Goal: Task Accomplishment & Management: Manage account settings

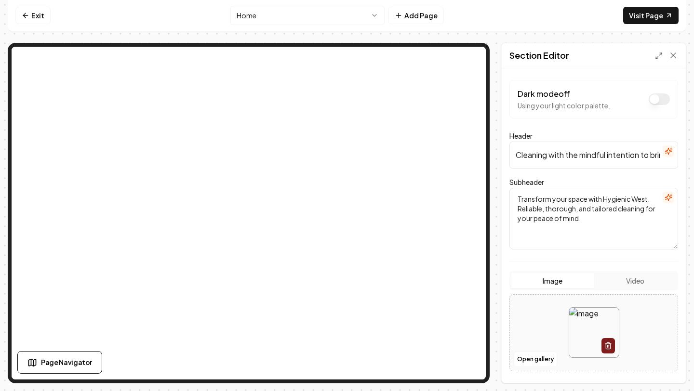
click at [665, 154] on icon "button" at bounding box center [669, 151] width 8 height 8
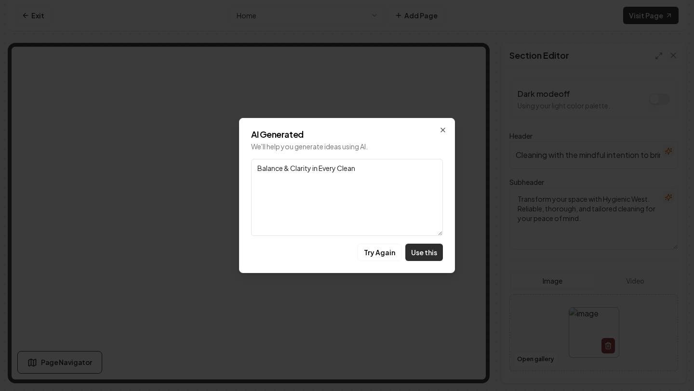
click at [435, 256] on button "Use this" at bounding box center [424, 252] width 38 height 17
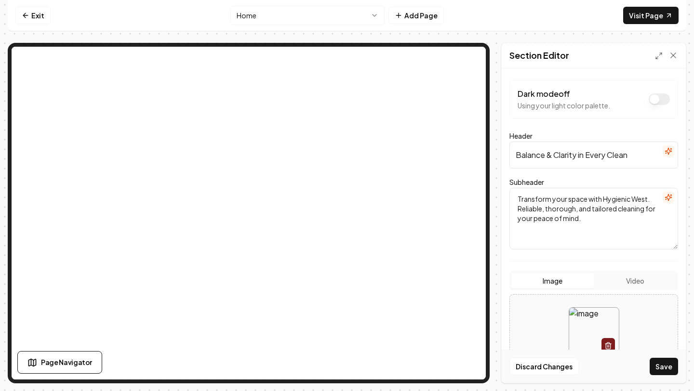
click at [631, 160] on input "Balance & Clarity in Every Clean" at bounding box center [593, 155] width 169 height 27
click at [635, 160] on input "Balance & Clarity in Every Clean" at bounding box center [593, 155] width 169 height 27
click at [665, 151] on icon "button" at bounding box center [669, 151] width 8 height 8
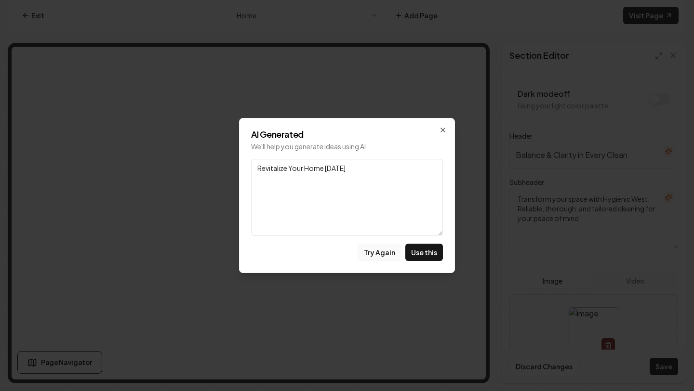
click at [384, 253] on button "Try Again" at bounding box center [380, 252] width 44 height 17
click at [419, 253] on button "Use this" at bounding box center [424, 252] width 38 height 17
type input "Mindful Cleaning for a Balanced Home"
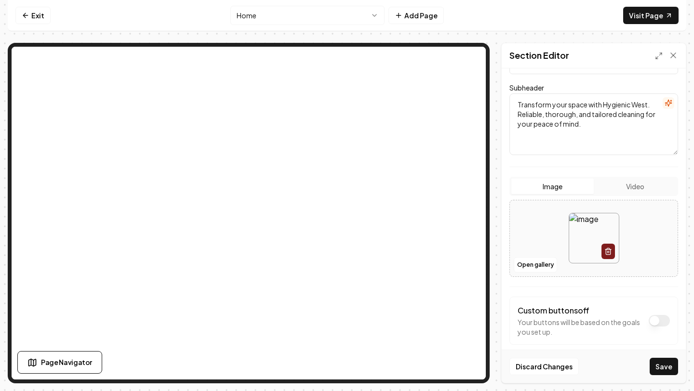
scroll to position [106, 0]
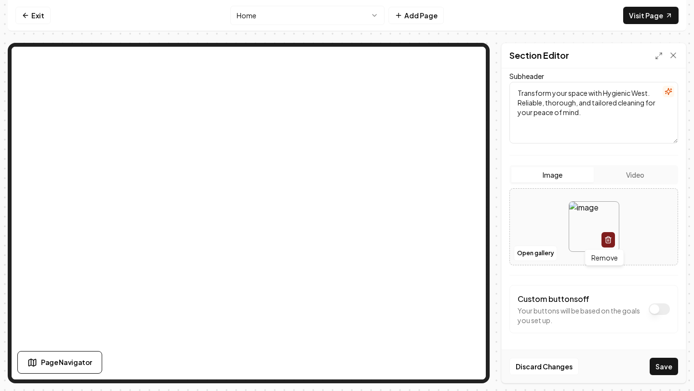
click at [604, 242] on icon "button" at bounding box center [608, 240] width 8 height 8
click at [556, 173] on button "Image" at bounding box center [552, 174] width 82 height 15
click at [537, 248] on button "Open gallery" at bounding box center [535, 253] width 43 height 15
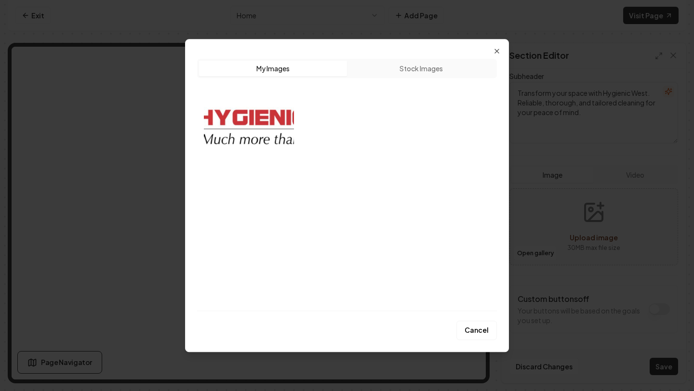
click at [437, 72] on button "Stock Images" at bounding box center [421, 68] width 148 height 15
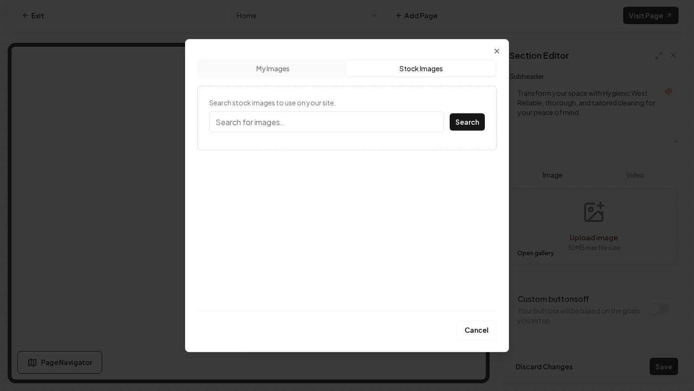
click at [319, 125] on input "Search stock images to use on your site." at bounding box center [326, 121] width 235 height 21
type input "cleaning"
click at [452, 128] on button "Search" at bounding box center [467, 121] width 35 height 17
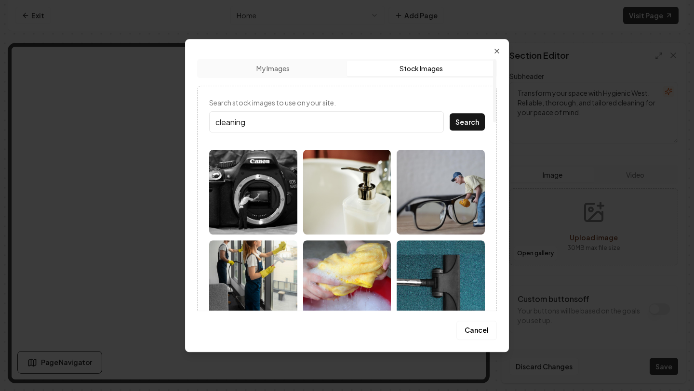
click at [374, 283] on img at bounding box center [347, 282] width 88 height 85
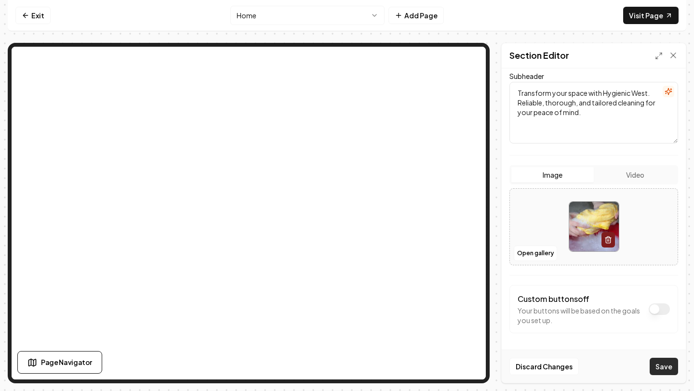
click at [663, 365] on button "Save" at bounding box center [664, 366] width 28 height 17
click at [606, 242] on icon "button" at bounding box center [608, 240] width 4 height 5
click at [589, 238] on span "Upload image" at bounding box center [594, 237] width 48 height 9
click at [552, 169] on button "Image" at bounding box center [552, 174] width 82 height 15
click at [49, 369] on button "Page Navigator" at bounding box center [59, 362] width 85 height 23
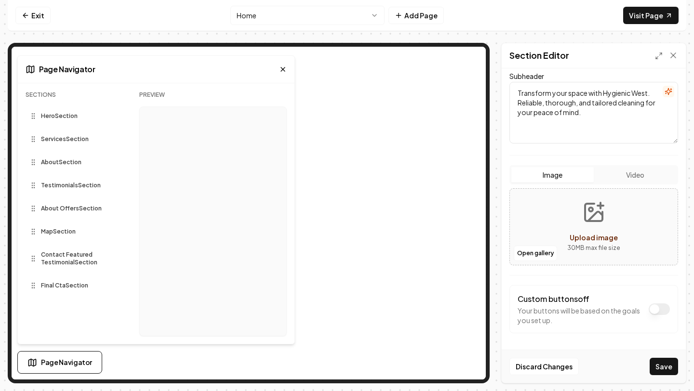
click at [286, 67] on icon at bounding box center [283, 70] width 8 height 8
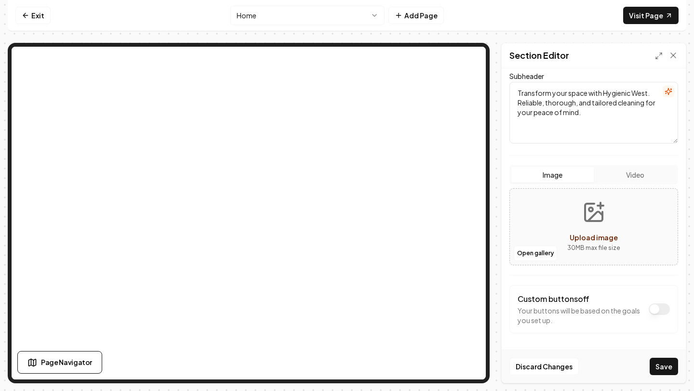
click at [593, 236] on span "Upload image" at bounding box center [594, 237] width 48 height 9
click at [631, 184] on div "Image Video Open gallery Upload image 30 MB max file size" at bounding box center [593, 215] width 169 height 100
click at [630, 171] on button "Video" at bounding box center [635, 174] width 82 height 15
click at [561, 171] on button "Image" at bounding box center [552, 174] width 82 height 15
click at [616, 250] on button "Upload image 30 MB max file size" at bounding box center [593, 226] width 68 height 67
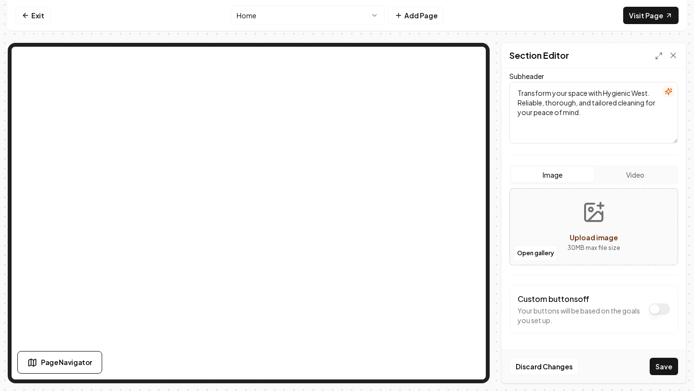
click at [591, 214] on icon "Upload image" at bounding box center [593, 212] width 23 height 23
click at [543, 365] on button "Discard Changes" at bounding box center [543, 366] width 69 height 17
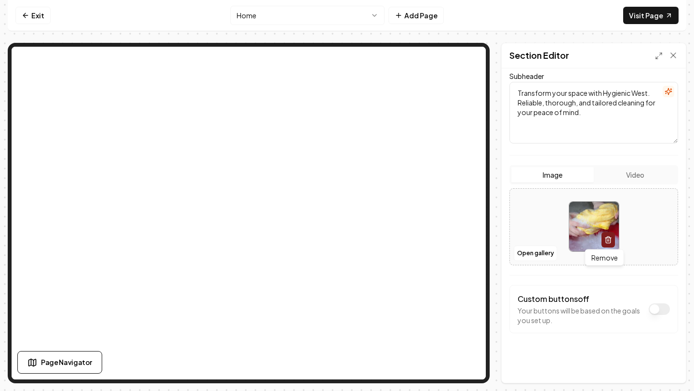
click at [606, 240] on icon "button" at bounding box center [608, 240] width 8 height 8
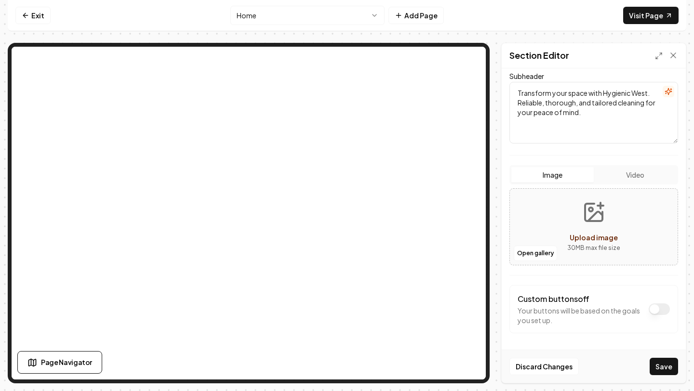
click at [556, 176] on button "Image" at bounding box center [552, 174] width 82 height 15
click at [586, 238] on span "Upload image" at bounding box center [594, 237] width 48 height 9
click at [551, 362] on button "Discard Changes" at bounding box center [543, 366] width 69 height 17
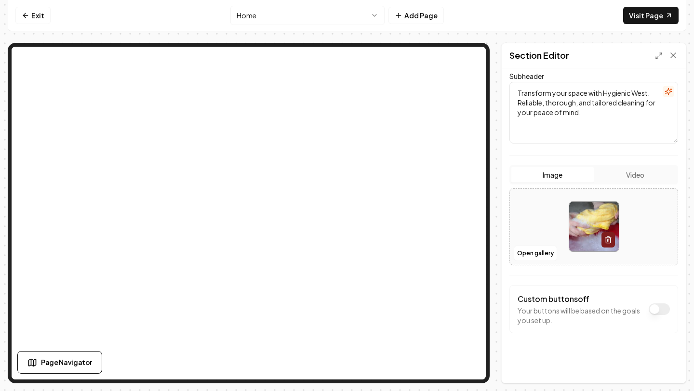
click at [612, 235] on img at bounding box center [594, 227] width 50 height 50
click at [607, 237] on icon "button" at bounding box center [608, 240] width 8 height 8
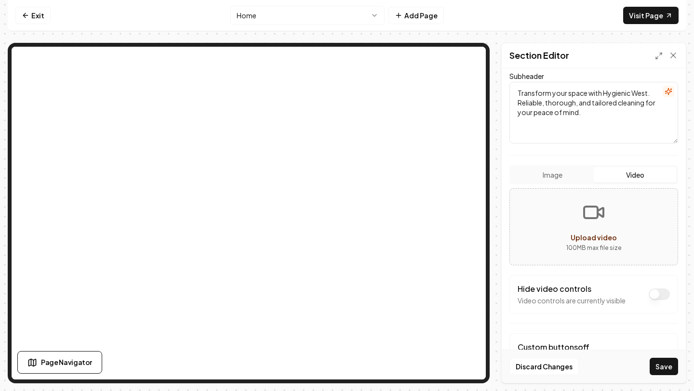
click at [617, 174] on button "Video" at bounding box center [635, 174] width 82 height 15
click at [578, 173] on button "Image" at bounding box center [552, 174] width 82 height 15
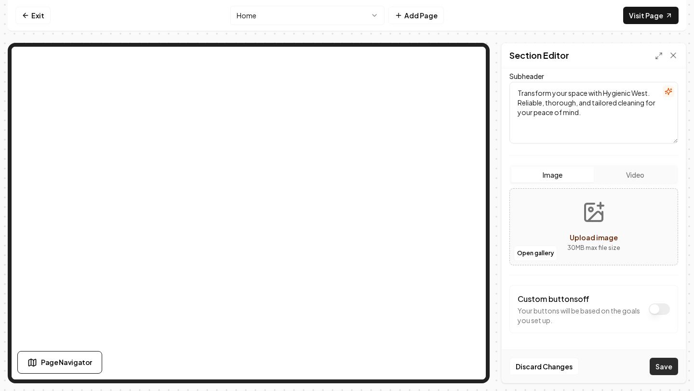
click at [662, 373] on button "Save" at bounding box center [664, 366] width 28 height 17
click at [662, 368] on button "Save" at bounding box center [664, 366] width 28 height 17
click at [37, 13] on link "Exit" at bounding box center [32, 15] width 35 height 17
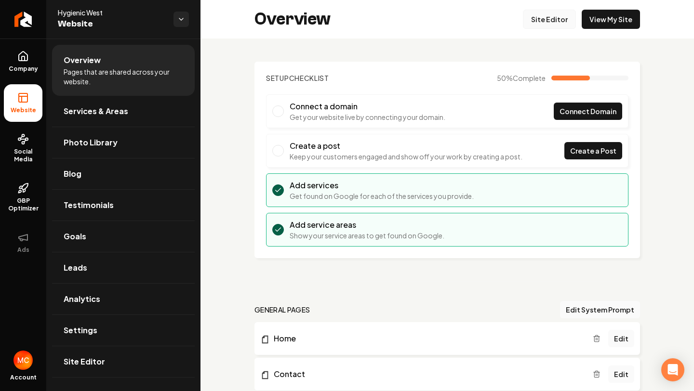
click at [540, 21] on link "Site Editor" at bounding box center [549, 19] width 53 height 19
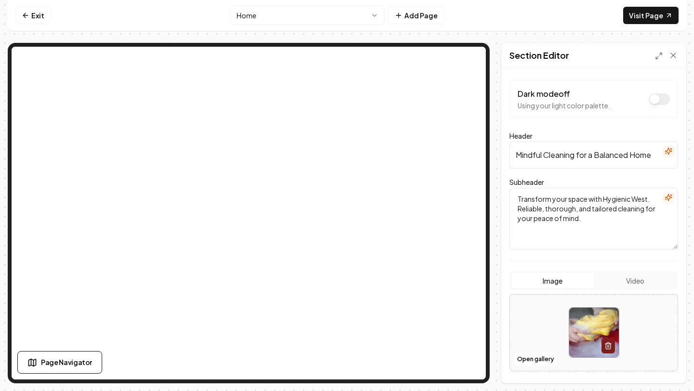
click at [665, 150] on icon "button" at bounding box center [668, 151] width 6 height 6
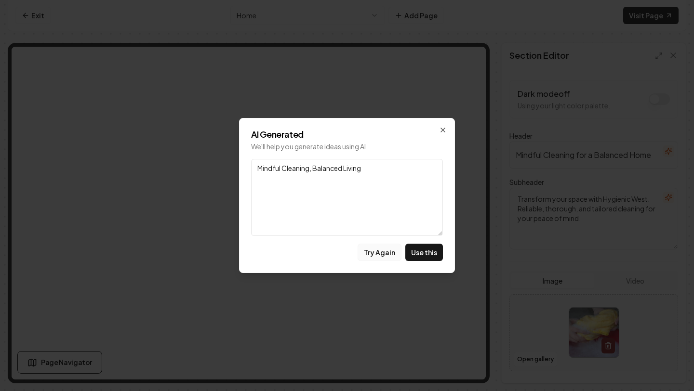
click at [379, 255] on button "Try Again" at bounding box center [380, 252] width 44 height 17
click at [386, 255] on button "Try Again" at bounding box center [380, 252] width 44 height 17
click at [443, 127] on icon "button" at bounding box center [443, 130] width 8 height 8
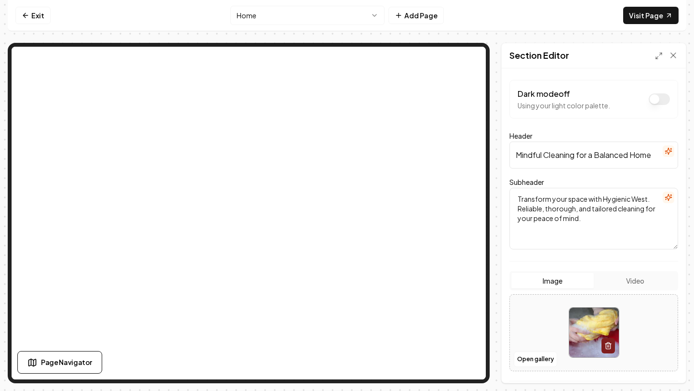
drag, startPoint x: 544, startPoint y: 156, endPoint x: 504, endPoint y: 149, distance: 40.6
click at [504, 149] on div "Dark mode off Using your light color palette. Header Mindful Cleaning for a Bal…" at bounding box center [594, 225] width 184 height 315
click at [665, 150] on icon "button" at bounding box center [669, 151] width 8 height 8
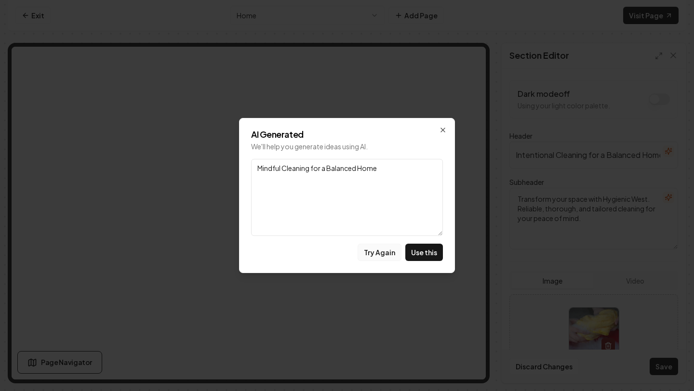
click at [388, 253] on button "Try Again" at bounding box center [380, 252] width 44 height 17
click at [397, 255] on button "Try Again" at bounding box center [380, 252] width 44 height 17
click at [441, 127] on icon "button" at bounding box center [443, 130] width 8 height 8
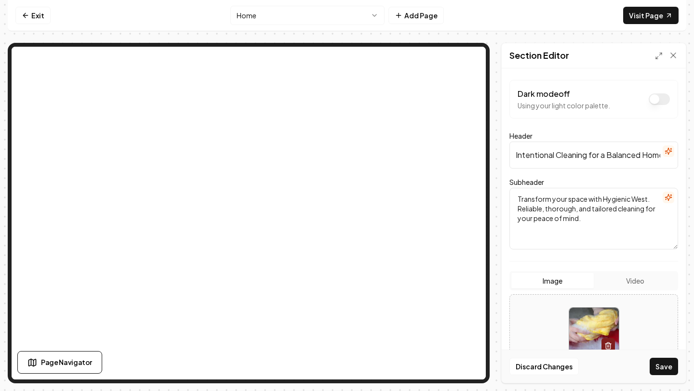
click at [645, 155] on input "Intentional Cleaning for a Balanced Home" at bounding box center [593, 155] width 169 height 27
type input "I"
type input "M"
type input "i"
type input "b"
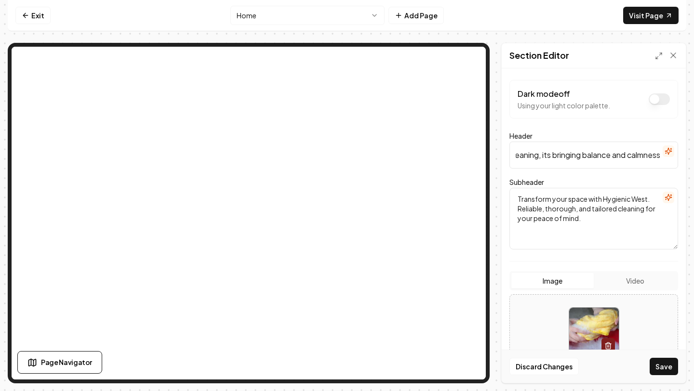
scroll to position [0, 79]
click at [650, 358] on button "Save" at bounding box center [664, 366] width 28 height 17
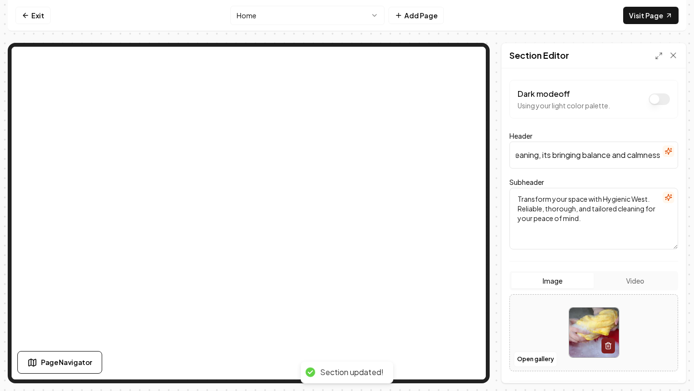
click at [665, 153] on icon "button" at bounding box center [668, 151] width 6 height 6
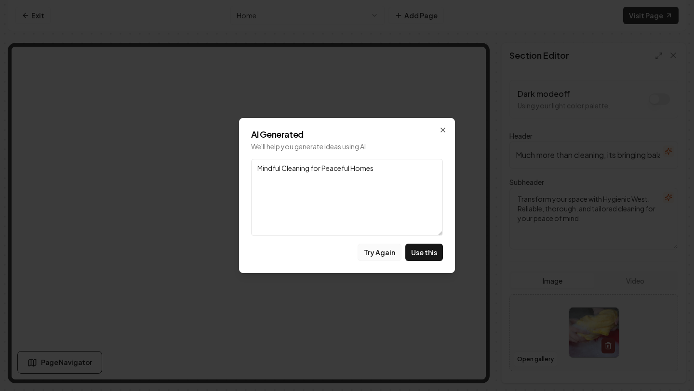
click at [381, 256] on button "Try Again" at bounding box center [380, 252] width 44 height 17
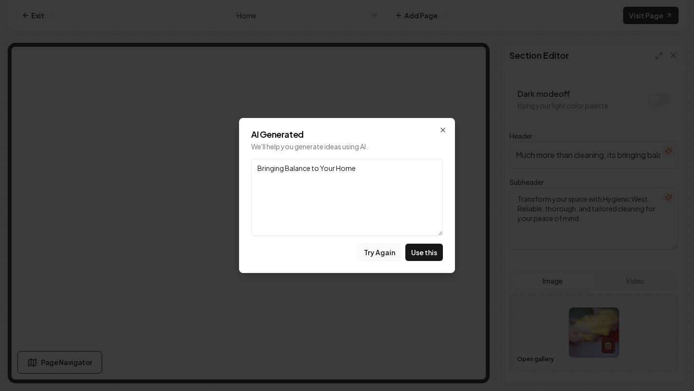
click at [381, 256] on button "Try Again" at bounding box center [380, 252] width 44 height 17
click at [430, 261] on button "Use this" at bounding box center [424, 252] width 38 height 17
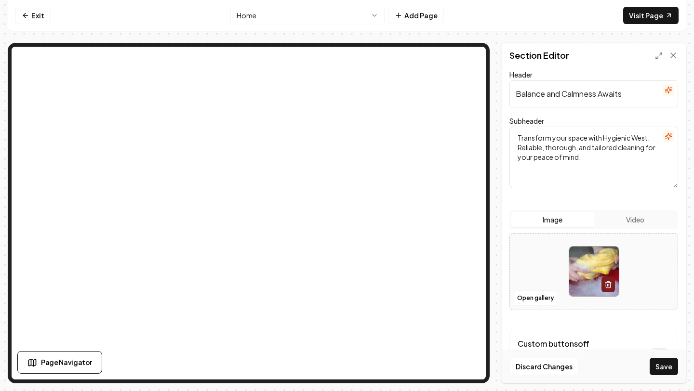
scroll to position [62, 0]
click at [604, 286] on icon "button" at bounding box center [608, 284] width 8 height 8
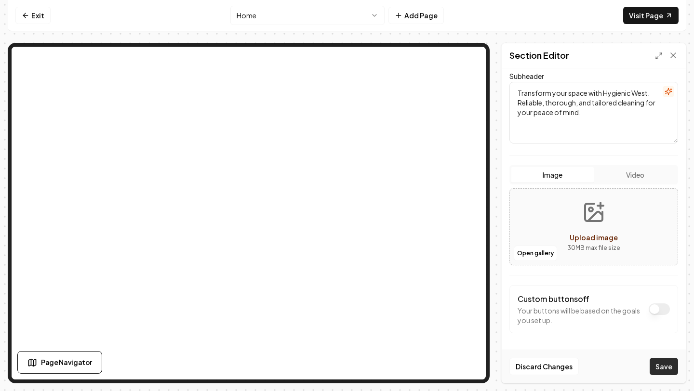
click at [663, 372] on button "Save" at bounding box center [664, 366] width 28 height 17
click at [533, 369] on button "Discard Changes" at bounding box center [543, 366] width 69 height 17
type input "Much more than cleaning, its bringing balance and calmness"
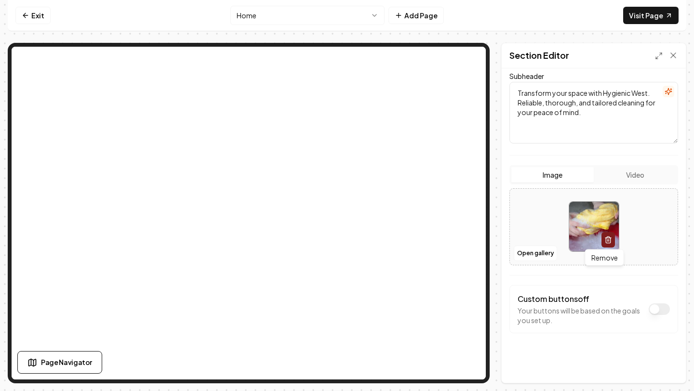
click at [607, 242] on icon "button" at bounding box center [608, 240] width 8 height 8
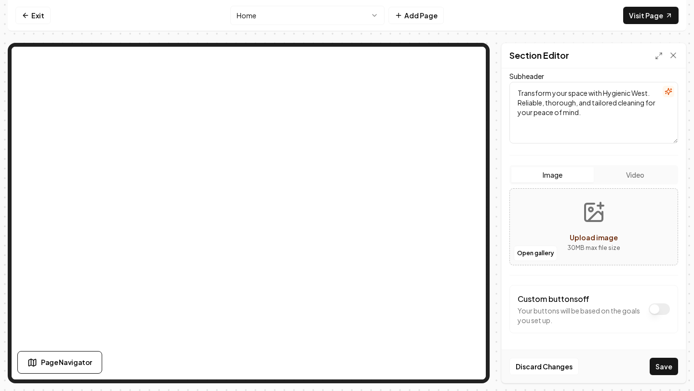
click at [626, 183] on div "Image Video" at bounding box center [593, 174] width 169 height 19
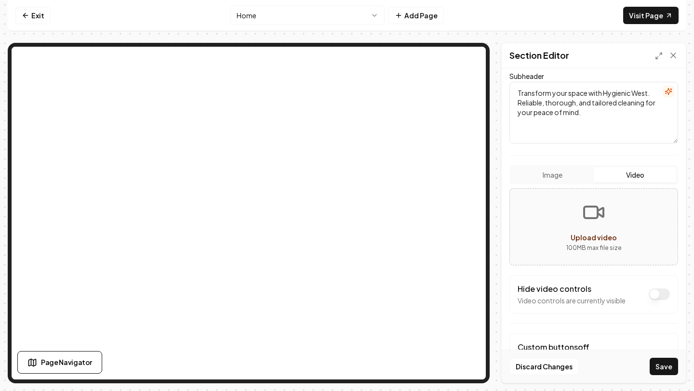
click at [629, 175] on button "Video" at bounding box center [635, 174] width 82 height 15
click at [548, 172] on button "Image" at bounding box center [552, 174] width 82 height 15
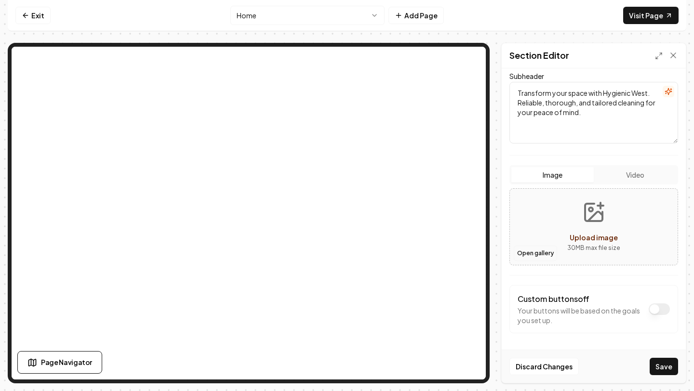
click at [529, 256] on button "Open gallery" at bounding box center [535, 253] width 43 height 15
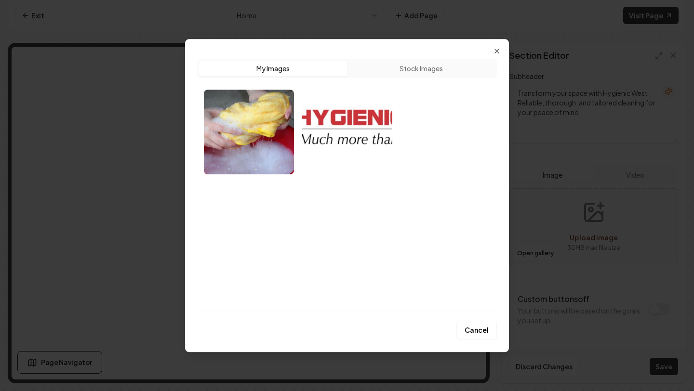
click at [262, 68] on button "My Images" at bounding box center [273, 68] width 148 height 15
click at [430, 69] on button "Stock Images" at bounding box center [421, 68] width 148 height 15
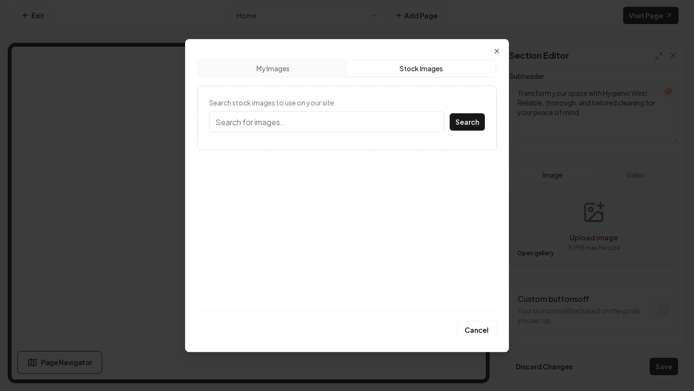
click at [280, 69] on button "My Images" at bounding box center [273, 68] width 148 height 15
click at [413, 69] on button "Stock Images" at bounding box center [421, 68] width 148 height 15
click at [233, 126] on input "Search stock images to use on your site." at bounding box center [326, 121] width 235 height 21
type input "clean kitchen"
click at [477, 121] on button "Search" at bounding box center [467, 121] width 35 height 17
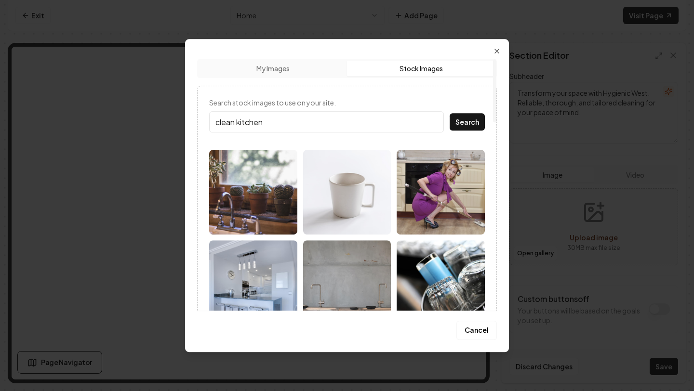
click at [343, 298] on img at bounding box center [347, 282] width 88 height 85
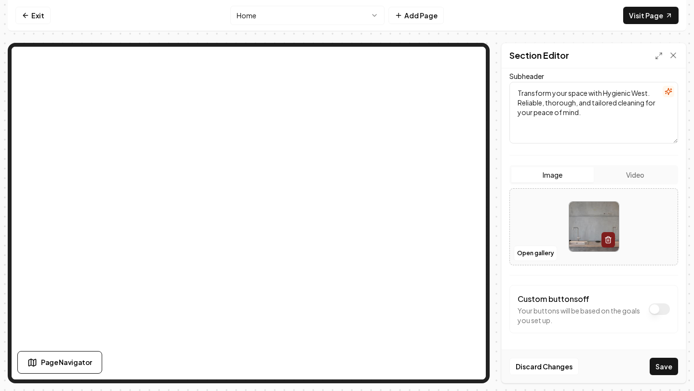
click at [585, 228] on img at bounding box center [594, 227] width 50 height 50
type input "**********"
click at [662, 367] on button "Save" at bounding box center [664, 366] width 28 height 17
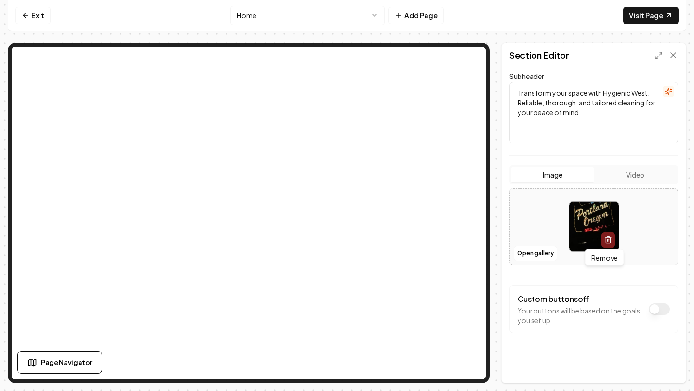
click at [601, 240] on button "button" at bounding box center [607, 239] width 13 height 15
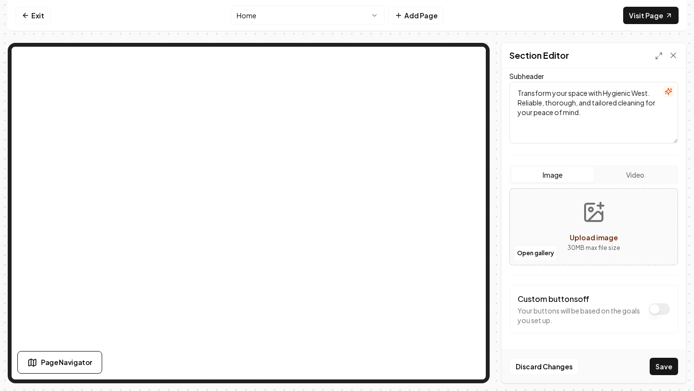
click at [588, 221] on icon "Upload image" at bounding box center [595, 216] width 14 height 9
click at [590, 245] on p "30 MB max file size" at bounding box center [593, 248] width 53 height 10
click at [552, 366] on button "Discard Changes" at bounding box center [543, 366] width 69 height 17
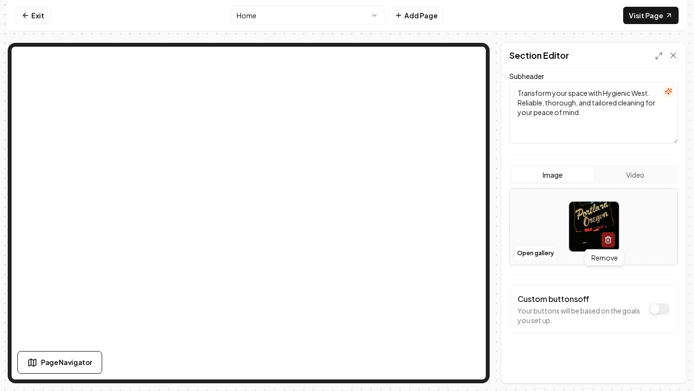
click at [608, 245] on button "button" at bounding box center [607, 239] width 13 height 15
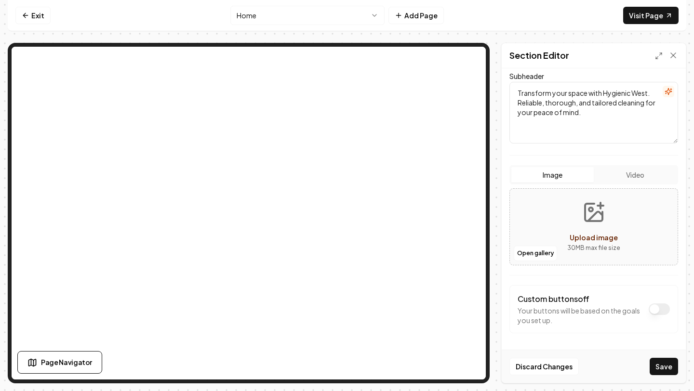
click at [624, 172] on button "Video" at bounding box center [635, 174] width 82 height 15
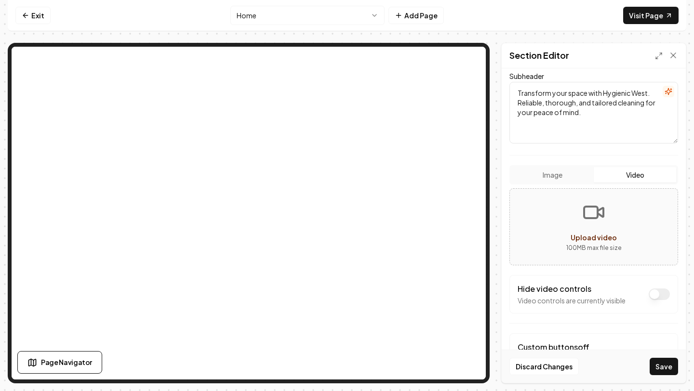
click at [543, 173] on button "Image" at bounding box center [552, 174] width 82 height 15
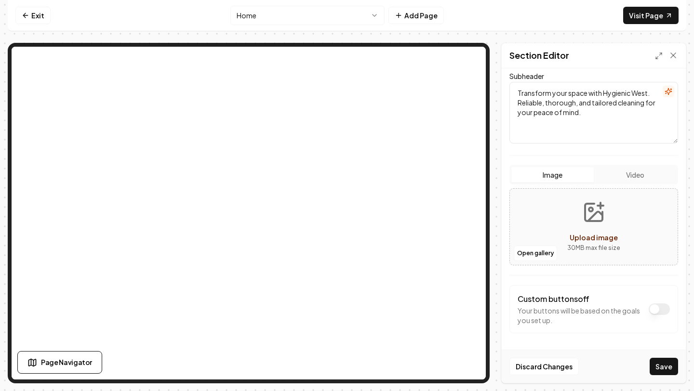
click at [594, 215] on icon "Upload image" at bounding box center [593, 212] width 23 height 23
click at [547, 371] on button "Discard Changes" at bounding box center [543, 366] width 69 height 17
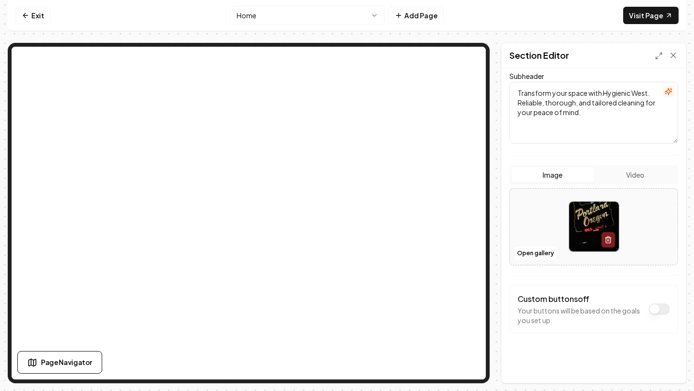
click at [607, 238] on icon "button" at bounding box center [608, 238] width 6 height 0
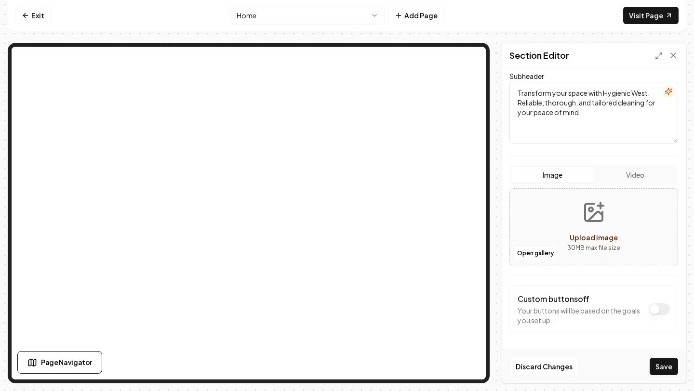
click at [620, 255] on button "Upload image 30 MB max file size" at bounding box center [593, 226] width 68 height 67
click at [542, 257] on button "Open gallery" at bounding box center [535, 253] width 43 height 15
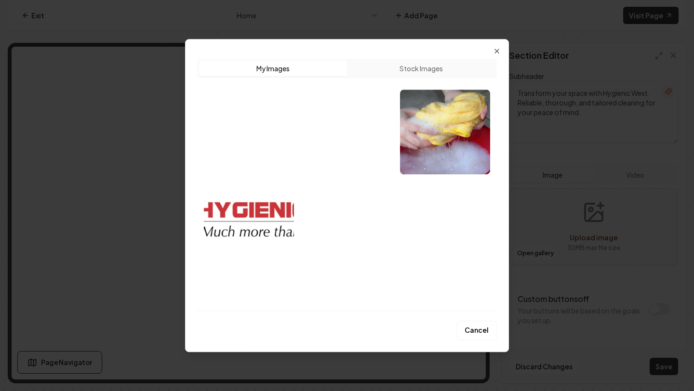
click at [386, 142] on img "Select image image_68b3bf425c7cd75eb8d49783.jpeg" at bounding box center [347, 132] width 90 height 85
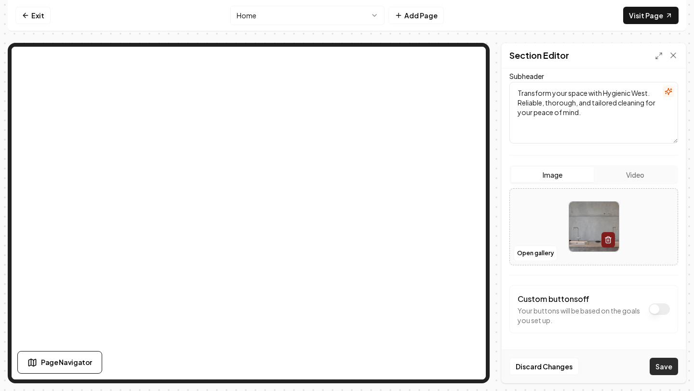
click at [667, 371] on button "Save" at bounding box center [664, 366] width 28 height 17
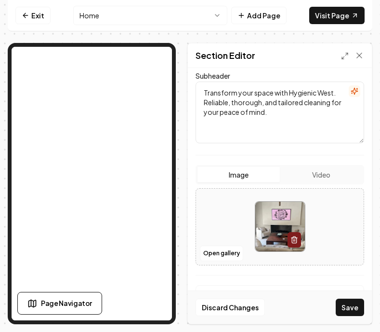
click at [347, 302] on button "Save" at bounding box center [350, 306] width 28 height 17
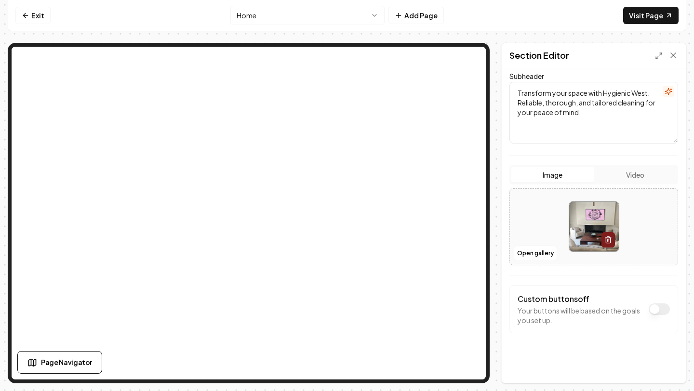
drag, startPoint x: 693, startPoint y: 340, endPoint x: 693, endPoint y: 378, distance: 37.6
click at [693, 378] on div "Computer Required This feature is only available on a computer. Please switch t…" at bounding box center [347, 195] width 694 height 391
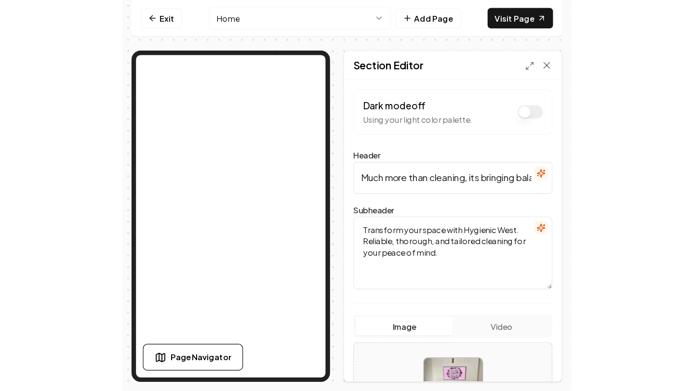
scroll to position [0, 0]
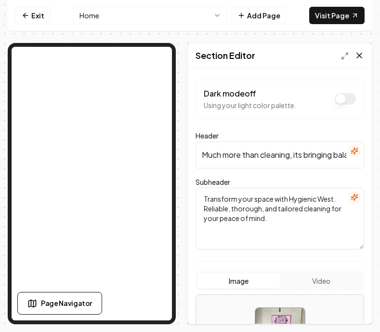
click at [357, 56] on icon at bounding box center [360, 56] width 10 height 10
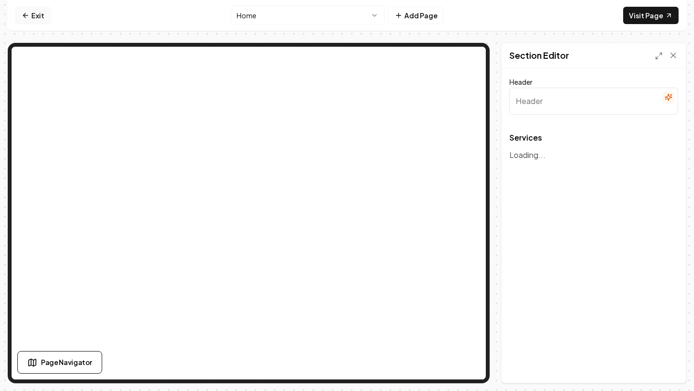
click at [40, 17] on link "Exit" at bounding box center [32, 15] width 35 height 17
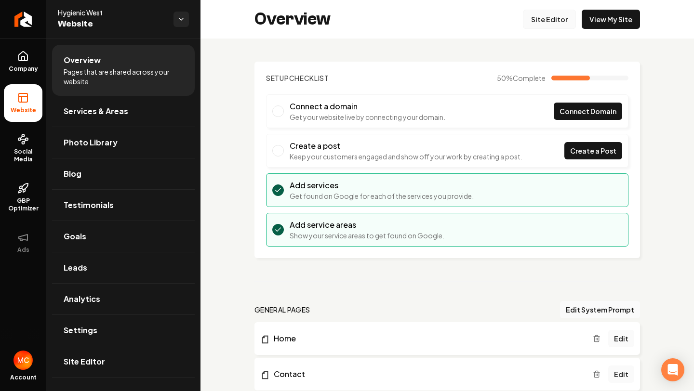
click at [546, 20] on link "Site Editor" at bounding box center [549, 19] width 53 height 19
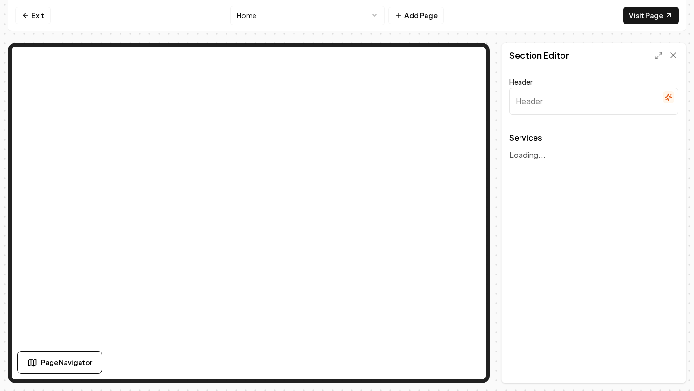
type input "Our Cleaning Services"
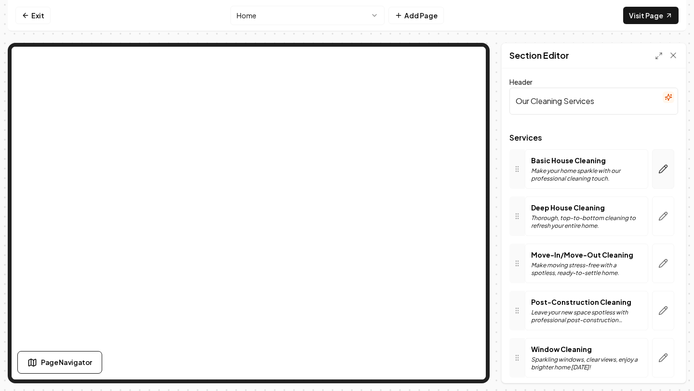
click at [658, 171] on icon "button" at bounding box center [663, 169] width 10 height 10
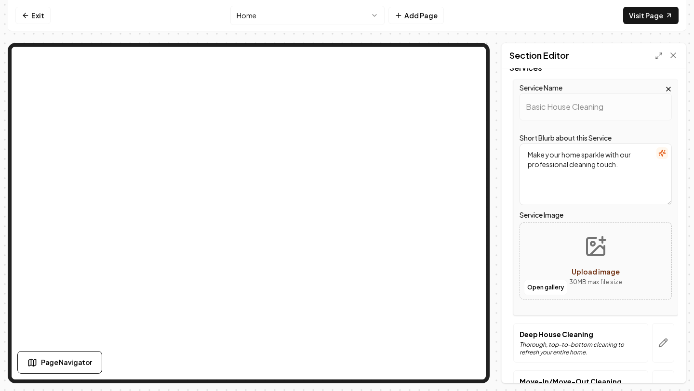
scroll to position [79, 0]
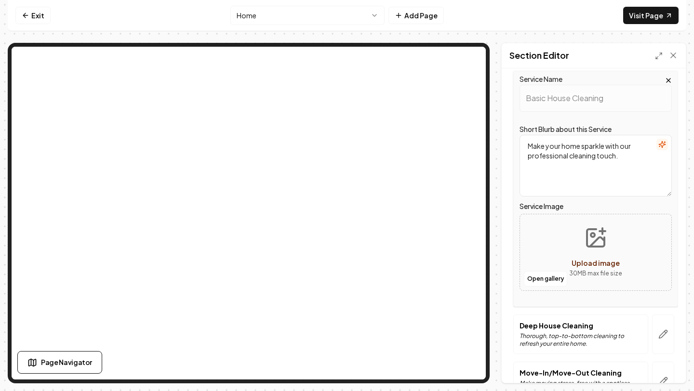
click at [581, 264] on span "Upload image" at bounding box center [596, 263] width 48 height 9
click at [553, 282] on button "Open gallery" at bounding box center [545, 278] width 43 height 15
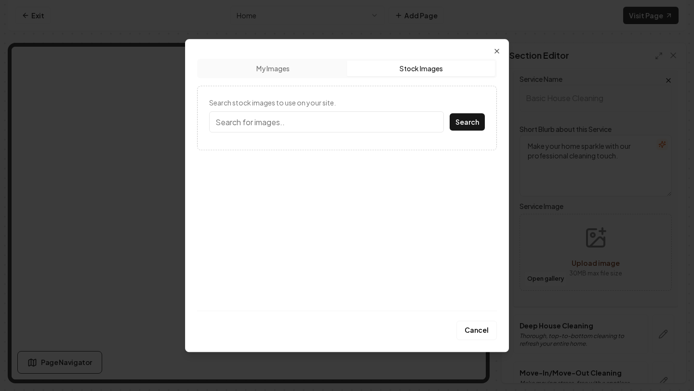
click at [422, 73] on button "Stock Images" at bounding box center [421, 68] width 148 height 15
click at [314, 120] on input "Search stock images to use on your site." at bounding box center [326, 121] width 235 height 21
type input "clean kitchen"
click at [470, 119] on button "Search" at bounding box center [467, 121] width 35 height 17
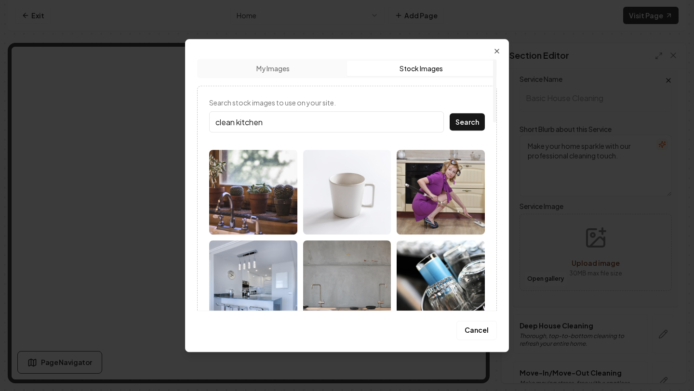
click at [265, 199] on img at bounding box center [253, 192] width 88 height 85
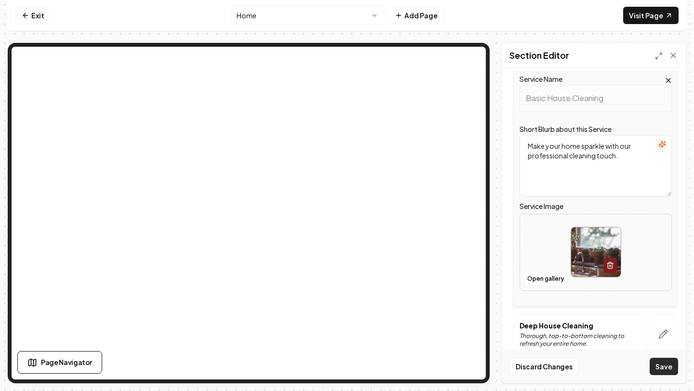
click at [668, 368] on button "Save" at bounding box center [664, 366] width 28 height 17
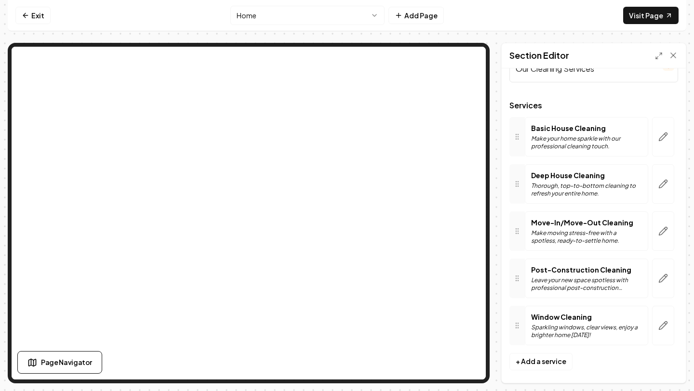
scroll to position [32, 0]
drag, startPoint x: 486, startPoint y: 113, endPoint x: 494, endPoint y: 144, distance: 31.9
click at [494, 145] on div "Page Settings Section Editor Header Our Cleaning Services Services Basic House …" at bounding box center [347, 213] width 679 height 341
click at [550, 318] on p "Window Cleaning" at bounding box center [586, 317] width 111 height 10
click at [537, 316] on p "Window Cleaning" at bounding box center [586, 317] width 111 height 10
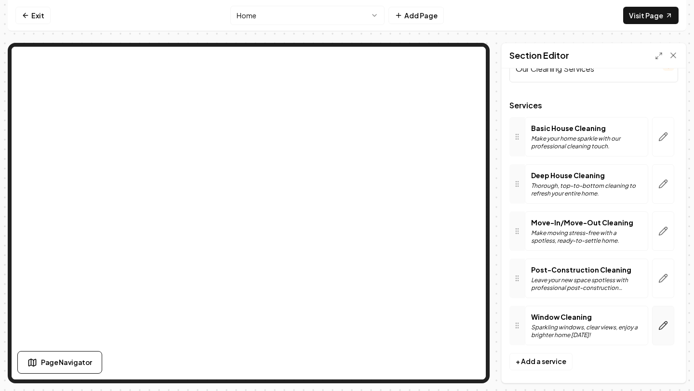
click at [658, 328] on icon "button" at bounding box center [663, 326] width 10 height 10
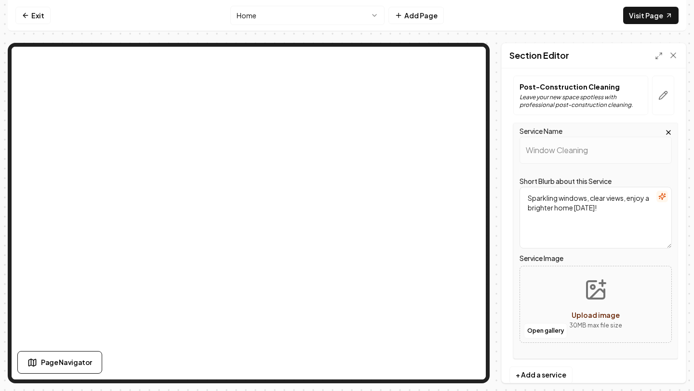
scroll to position [217, 0]
click at [582, 309] on span "Upload image" at bounding box center [596, 313] width 48 height 9
click at [550, 330] on button "Open gallery" at bounding box center [545, 329] width 43 height 15
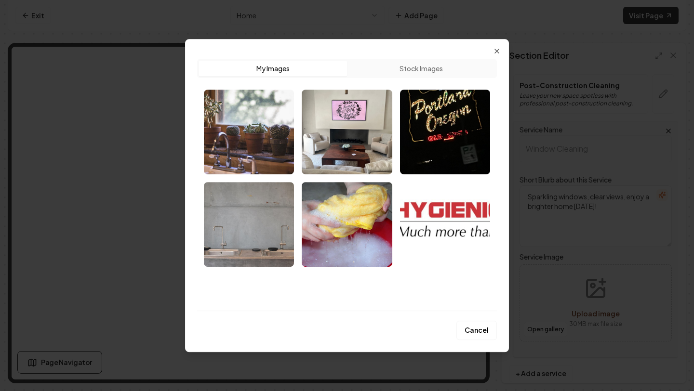
click at [413, 65] on button "Stock Images" at bounding box center [421, 68] width 148 height 15
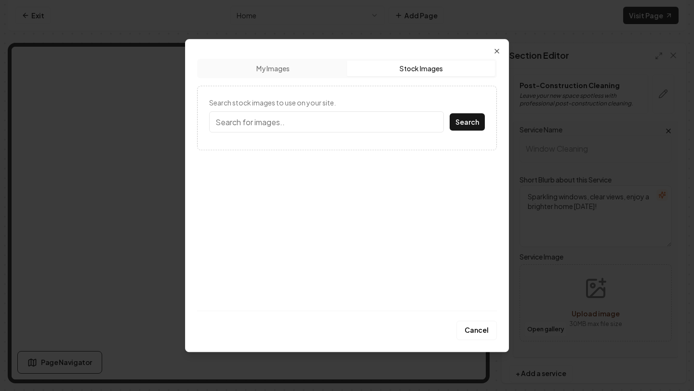
click at [277, 123] on input "Search stock images to use on your site." at bounding box center [326, 121] width 235 height 21
type input "window"
click at [456, 122] on button "Search" at bounding box center [467, 121] width 35 height 17
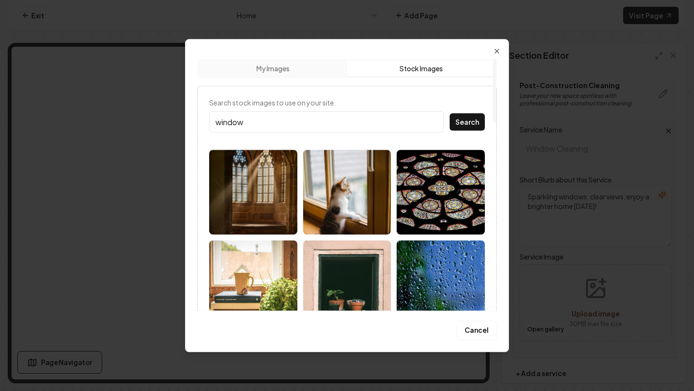
click at [371, 211] on img at bounding box center [347, 192] width 88 height 85
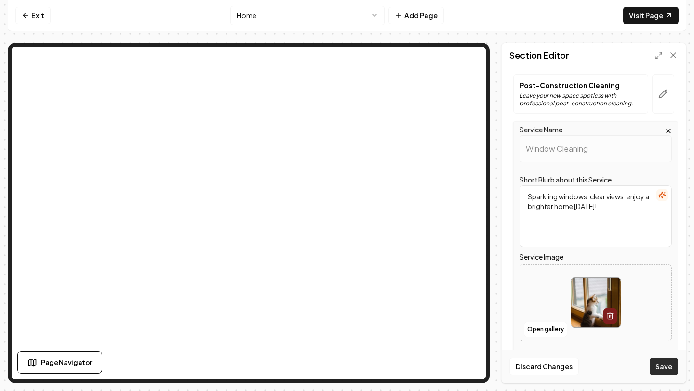
click at [672, 368] on button "Save" at bounding box center [664, 366] width 28 height 17
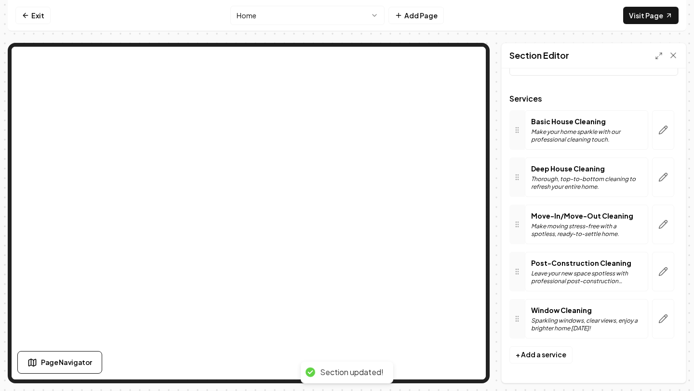
scroll to position [39, 0]
click at [659, 276] on icon "button" at bounding box center [663, 272] width 10 height 10
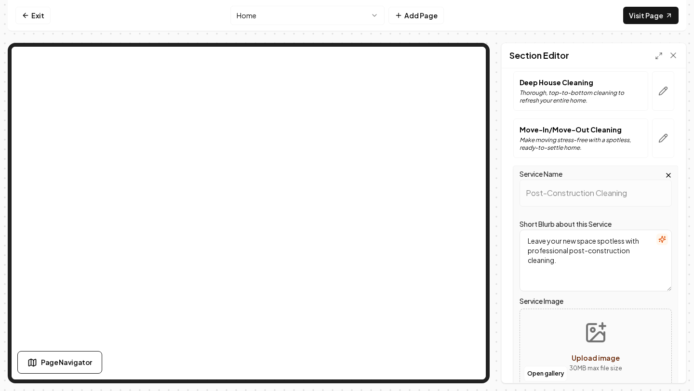
scroll to position [125, 0]
click at [569, 261] on textarea "Leave your new space spotless with professional post-construction cleaning." at bounding box center [595, 261] width 152 height 62
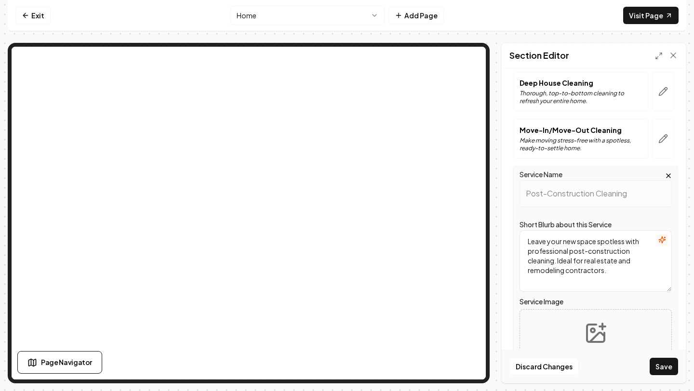
type textarea "Leave your new space spotless with professional post-construction cleaning. Ide…"
click at [591, 333] on icon "Upload image" at bounding box center [595, 333] width 23 height 23
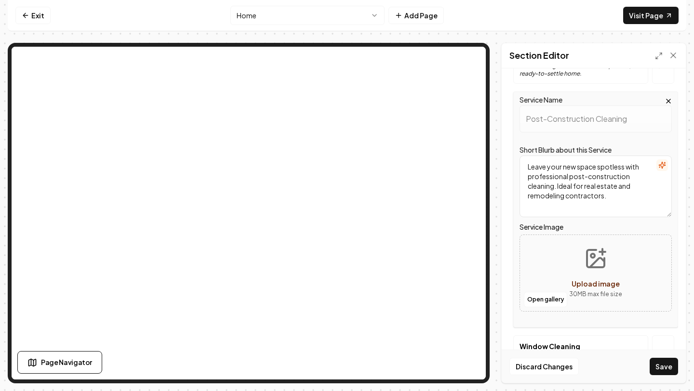
scroll to position [200, 0]
click at [545, 298] on button "Open gallery" at bounding box center [545, 298] width 43 height 15
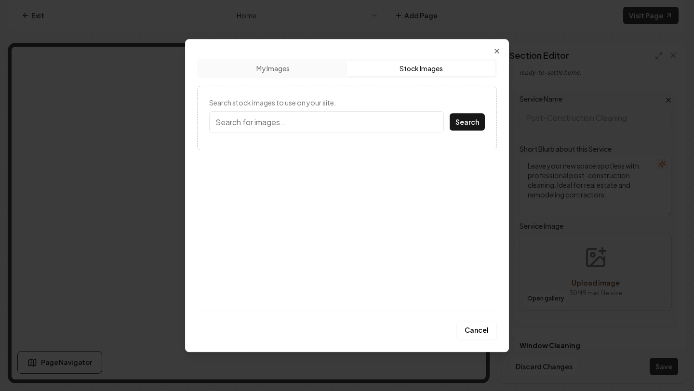
click at [432, 68] on button "Stock Images" at bounding box center [421, 68] width 148 height 15
click at [314, 122] on input "Search stock images to use on your site." at bounding box center [326, 121] width 235 height 21
type input "home construction"
click at [450, 113] on button "Search" at bounding box center [467, 121] width 35 height 17
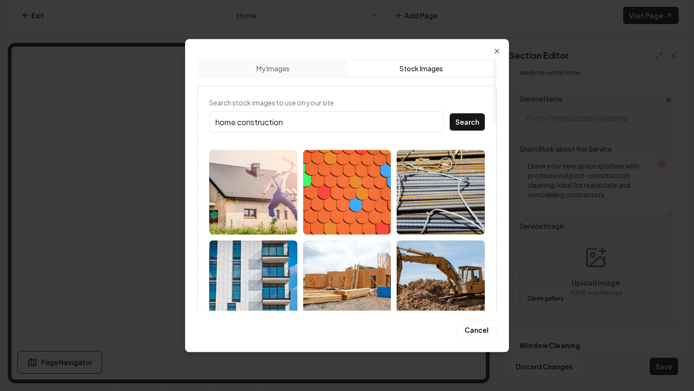
click at [367, 291] on img at bounding box center [347, 282] width 88 height 85
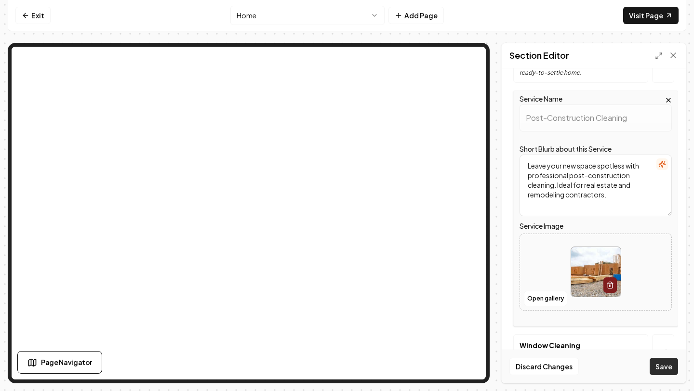
click at [665, 373] on button "Save" at bounding box center [664, 366] width 28 height 17
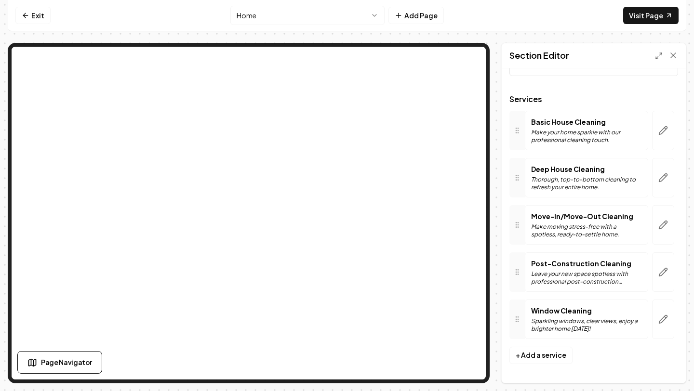
scroll to position [0, 0]
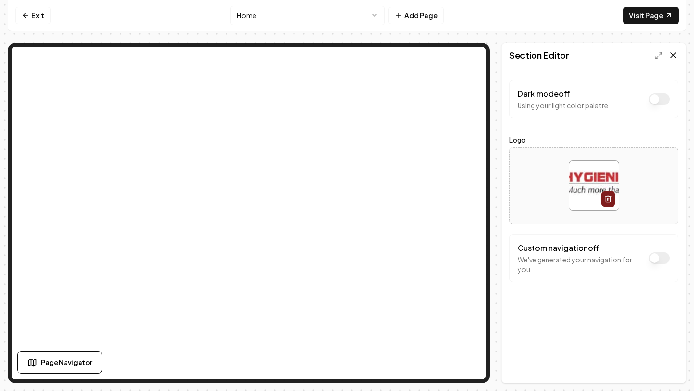
click at [675, 55] on icon at bounding box center [673, 56] width 10 height 10
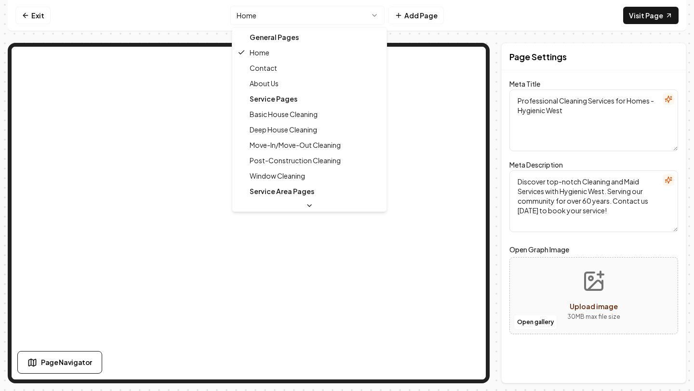
click at [245, 15] on html "Computer Required This feature is only available on a computer. Please switch t…" at bounding box center [347, 195] width 694 height 391
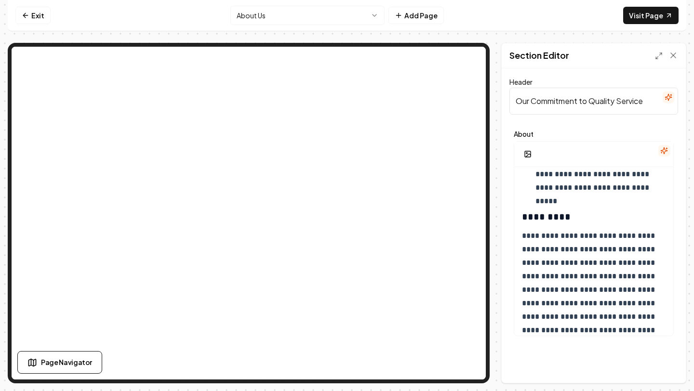
scroll to position [314, 0]
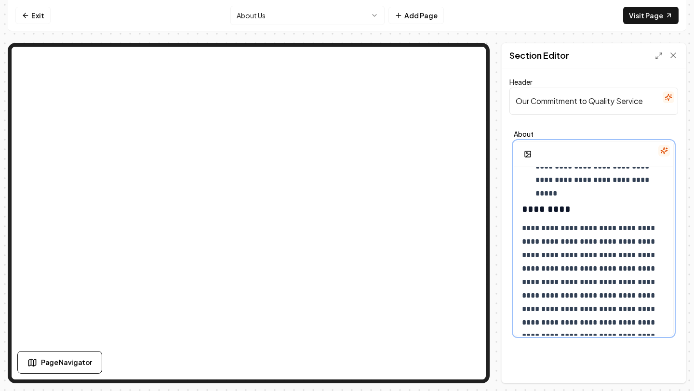
click at [582, 224] on p "**********" at bounding box center [590, 296] width 136 height 148
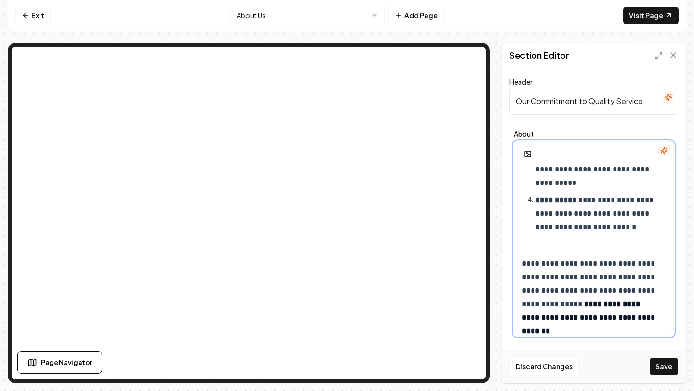
scroll to position [732, 0]
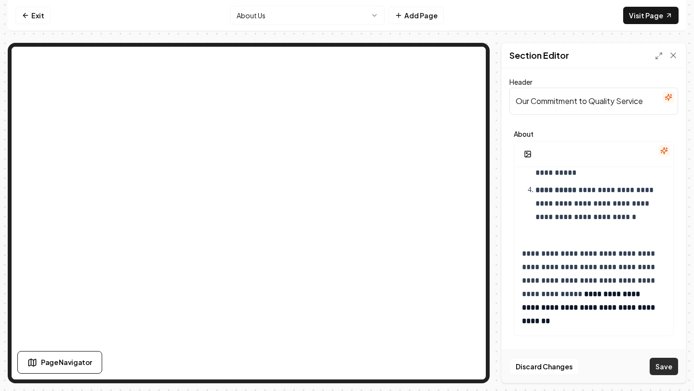
click at [666, 362] on button "Save" at bounding box center [664, 366] width 28 height 17
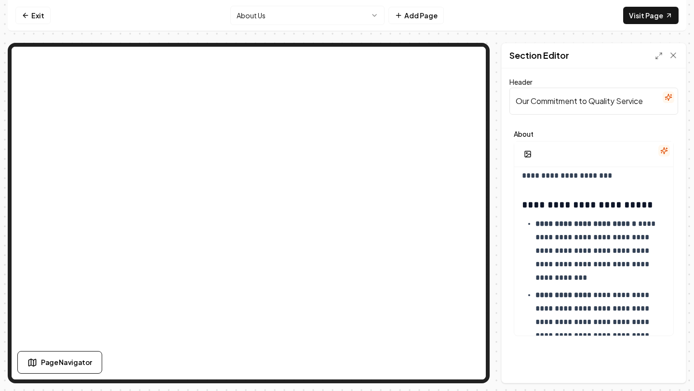
scroll to position [0, 0]
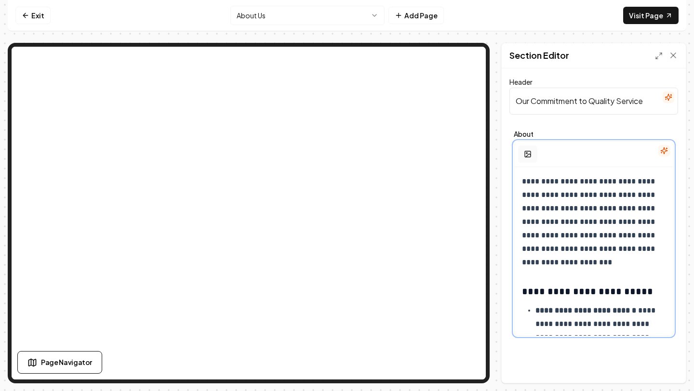
click at [524, 149] on button "button" at bounding box center [527, 154] width 19 height 17
click at [528, 153] on icon "button" at bounding box center [528, 154] width 8 height 8
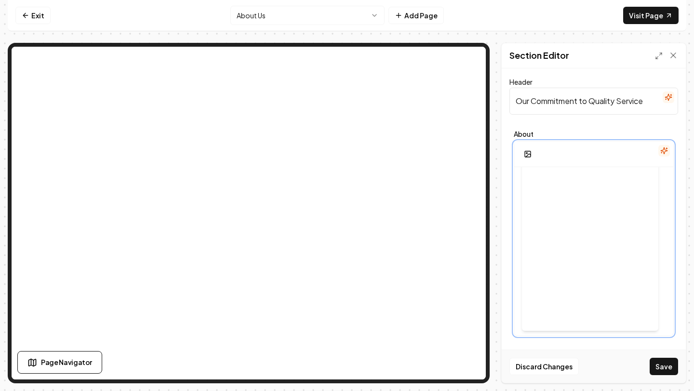
scroll to position [494, 0]
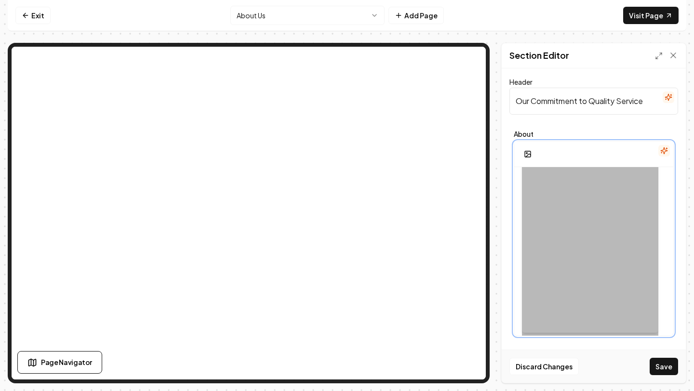
click at [599, 241] on div at bounding box center [590, 242] width 136 height 213
click at [598, 236] on div at bounding box center [590, 242] width 136 height 213
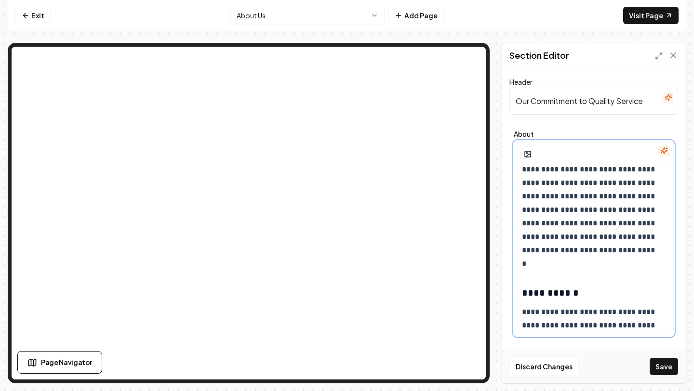
scroll to position [462, 0]
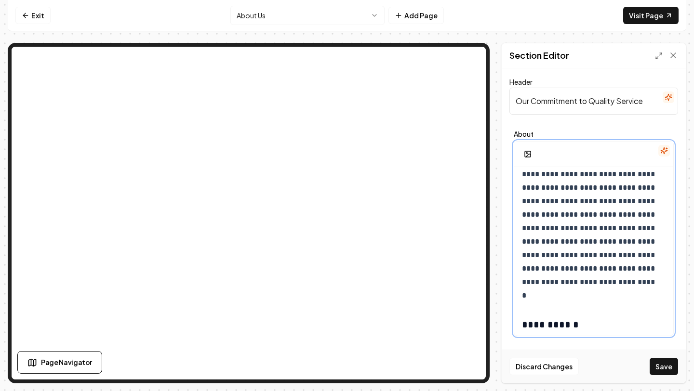
click at [525, 178] on p "**********" at bounding box center [590, 235] width 136 height 135
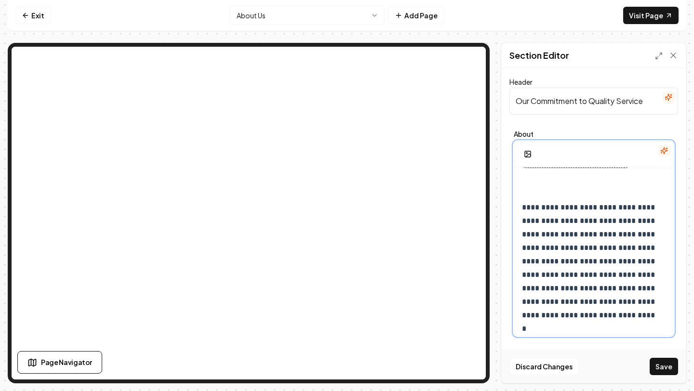
scroll to position [420, 0]
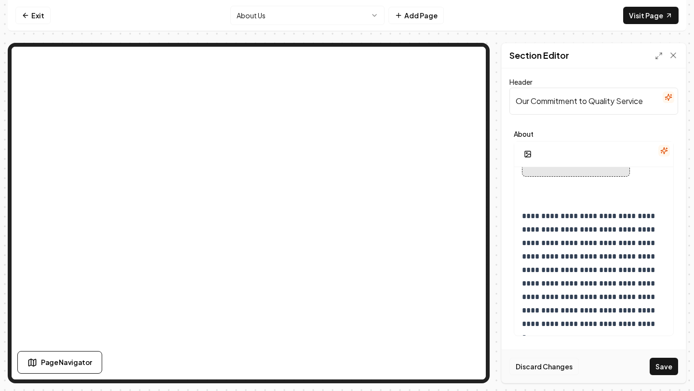
click at [545, 375] on button "Discard Changes" at bounding box center [543, 366] width 69 height 17
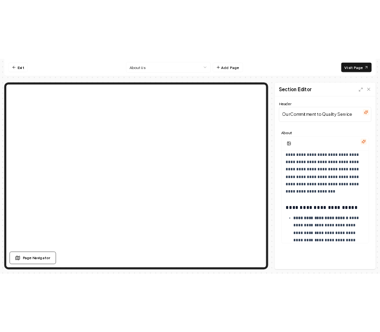
scroll to position [0, 0]
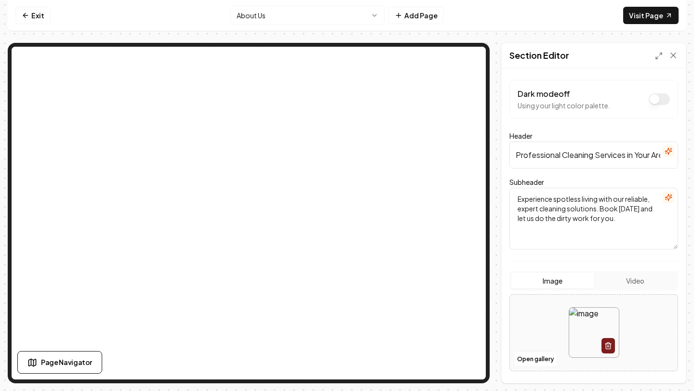
click at [589, 324] on img at bounding box center [594, 333] width 50 height 50
type input "**********"
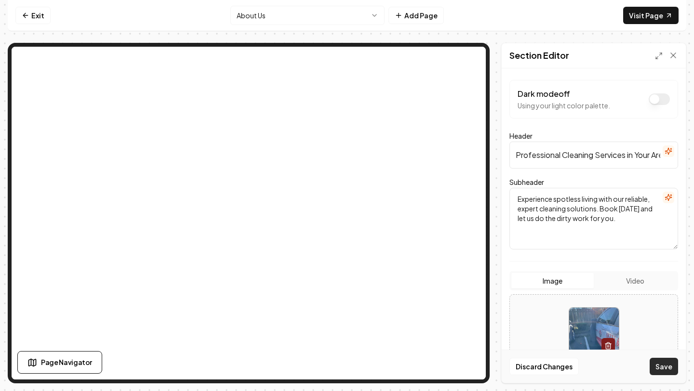
click at [674, 366] on button "Save" at bounding box center [664, 366] width 28 height 17
click at [606, 348] on icon "button" at bounding box center [608, 346] width 8 height 8
click at [586, 343] on span "Upload image" at bounding box center [594, 343] width 48 height 9
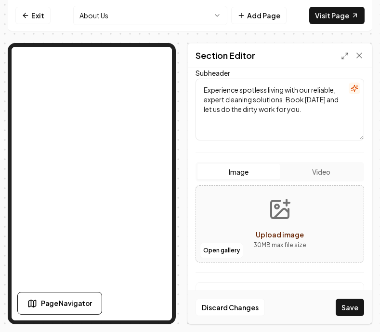
scroll to position [126, 0]
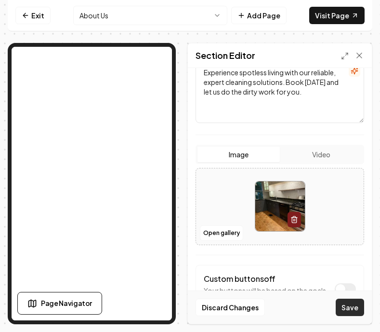
click at [355, 307] on button "Save" at bounding box center [350, 306] width 28 height 17
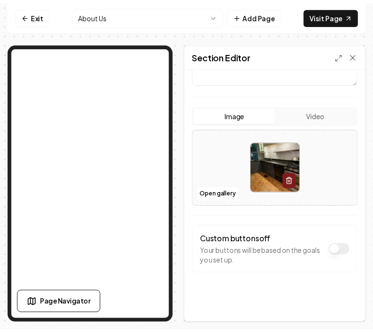
scroll to position [166, 0]
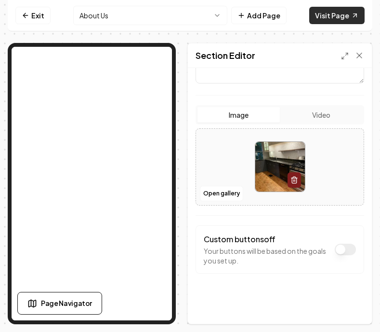
click at [326, 21] on link "Visit Page" at bounding box center [336, 15] width 55 height 17
click at [39, 14] on link "Exit" at bounding box center [32, 15] width 35 height 17
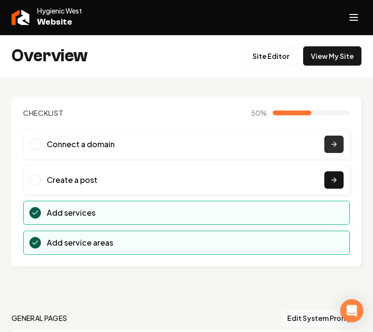
click at [337, 142] on icon "Main content area" at bounding box center [334, 144] width 8 height 8
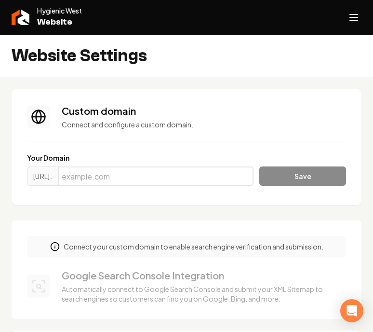
click at [119, 174] on input "Main content area" at bounding box center [156, 175] width 196 height 19
type input "[DOMAIN_NAME]"
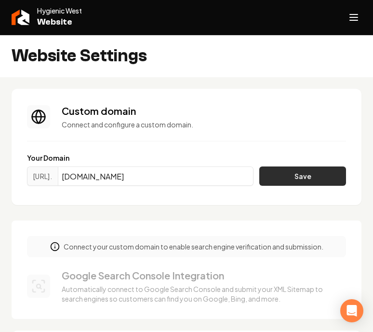
click at [298, 180] on button "Save" at bounding box center [302, 175] width 87 height 19
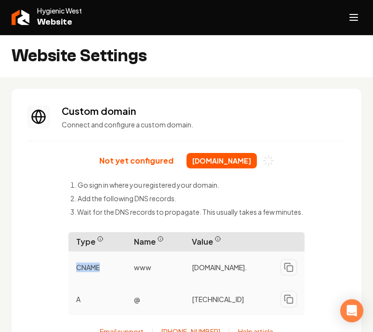
drag, startPoint x: 76, startPoint y: 266, endPoint x: 106, endPoint y: 266, distance: 30.8
click at [107, 266] on p "CNAME" at bounding box center [97, 266] width 58 height 17
click at [294, 270] on button "Main content area" at bounding box center [288, 267] width 16 height 16
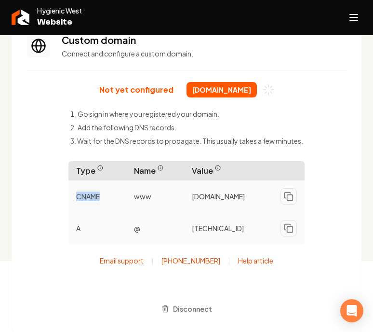
scroll to position [79, 0]
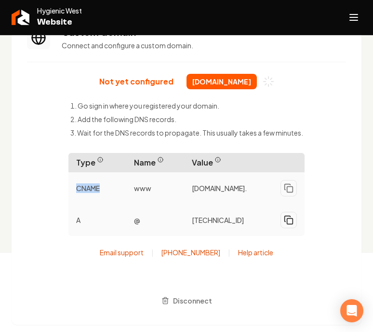
click at [292, 225] on button "Main content area" at bounding box center [288, 220] width 16 height 16
click at [149, 186] on p "www" at bounding box center [155, 187] width 58 height 17
click at [287, 188] on icon "Main content area" at bounding box center [289, 188] width 10 height 10
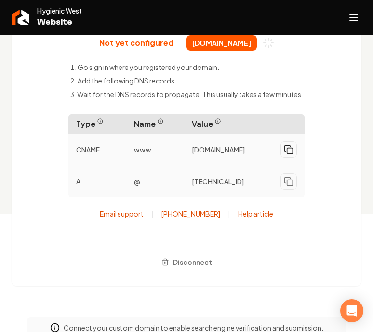
scroll to position [65, 0]
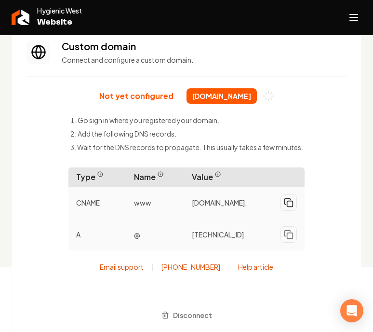
click at [250, 100] on span "[DOMAIN_NAME]" at bounding box center [221, 95] width 70 height 15
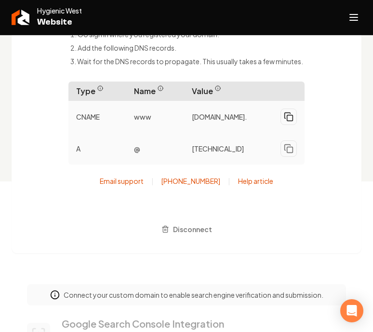
scroll to position [159, 0]
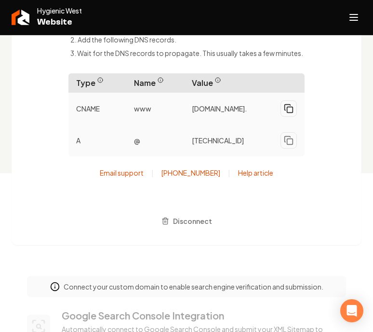
click at [259, 176] on link "Help article" at bounding box center [255, 173] width 35 height 10
click at [288, 112] on icon "Main content area" at bounding box center [289, 109] width 10 height 10
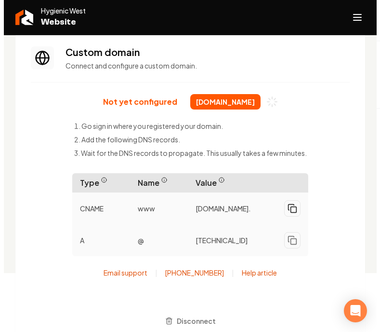
scroll to position [57, 0]
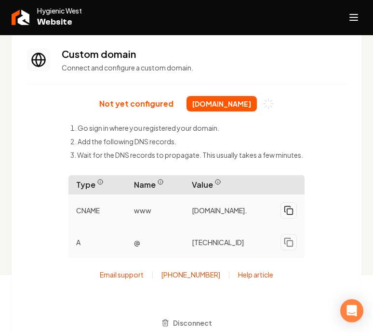
click at [348, 16] on icon "Open navigation menu" at bounding box center [354, 17] width 12 height 15
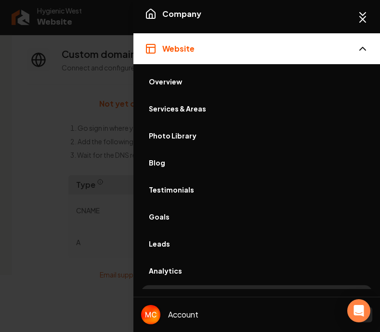
click at [157, 318] on img "Open user button" at bounding box center [150, 314] width 19 height 19
click at [215, 283] on div "Overview Services & Areas Photo Library Blog Testimonials Goals Leads Analytics…" at bounding box center [256, 201] width 247 height 272
click at [160, 315] on div "Account" at bounding box center [169, 314] width 57 height 19
click at [152, 317] on img "Open user button" at bounding box center [150, 314] width 19 height 19
click at [213, 286] on link "Settings" at bounding box center [256, 297] width 231 height 25
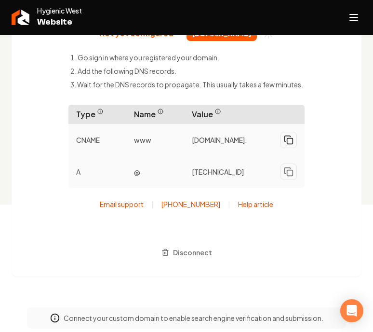
scroll to position [125, 0]
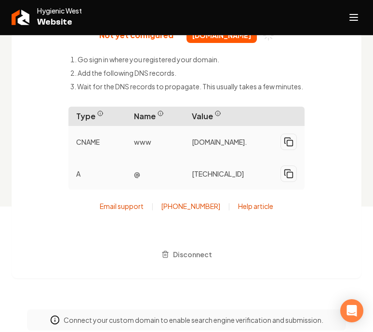
click at [293, 175] on button "Main content area" at bounding box center [288, 173] width 16 height 16
click at [293, 142] on button "Main content area" at bounding box center [288, 141] width 16 height 16
